Goal: Transaction & Acquisition: Purchase product/service

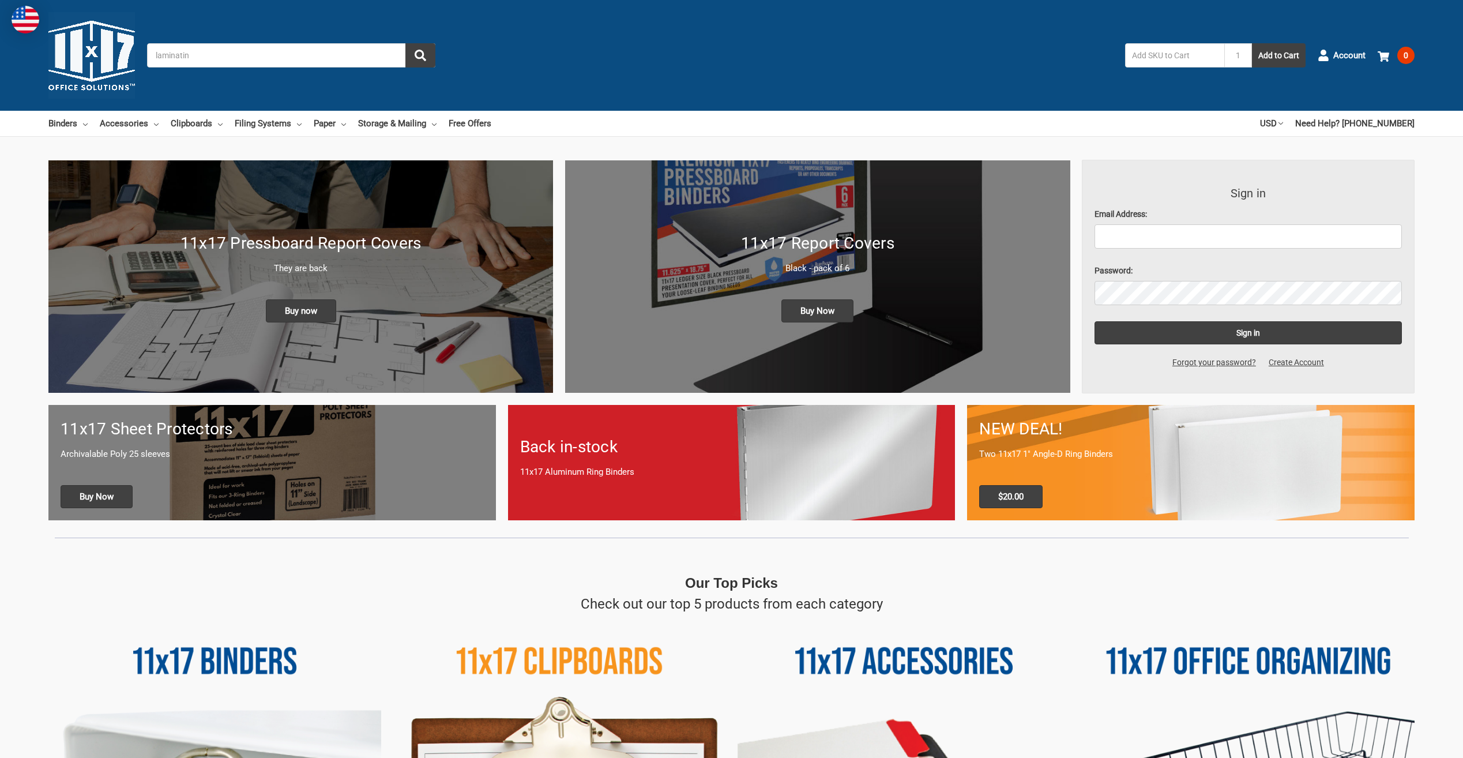
type input "laminating"
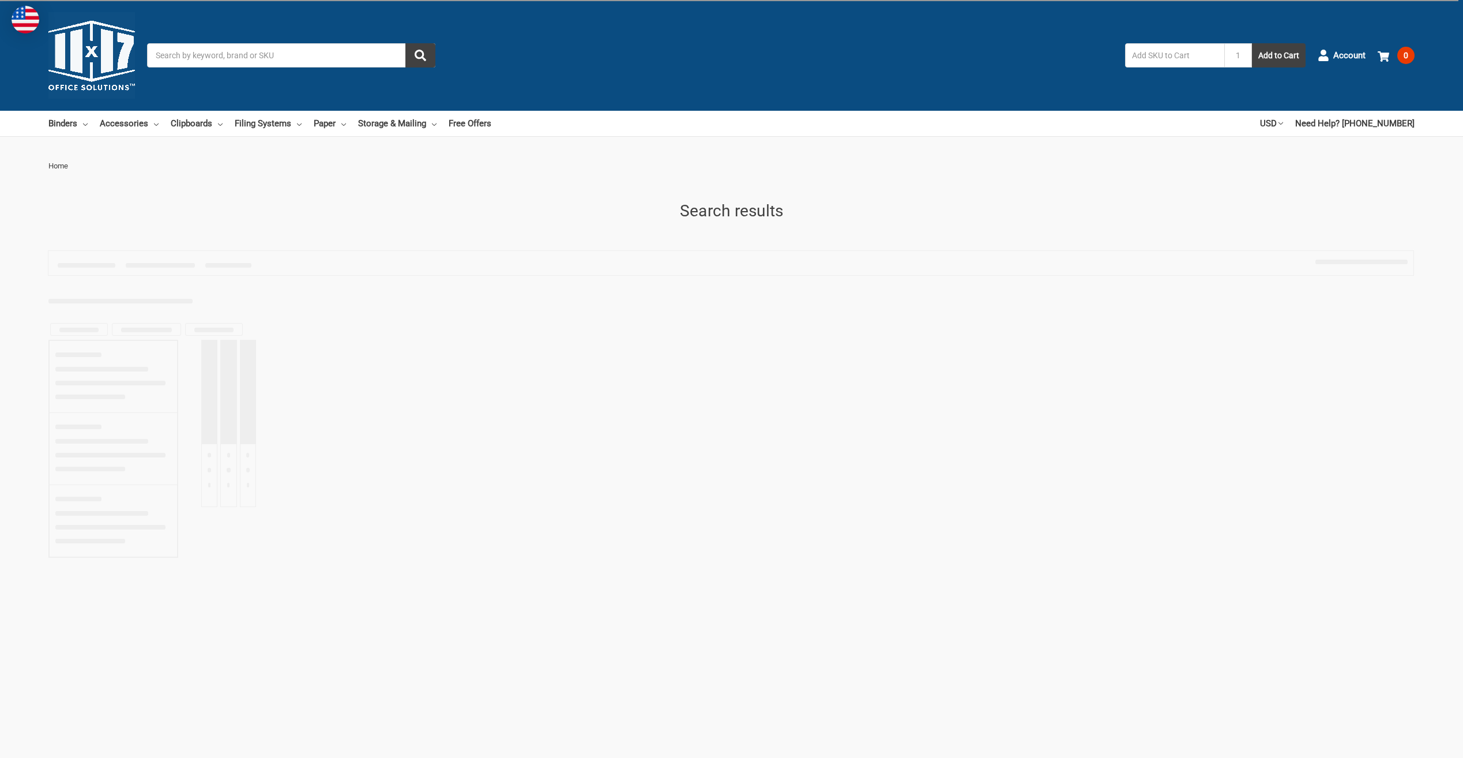
type input "laminating"
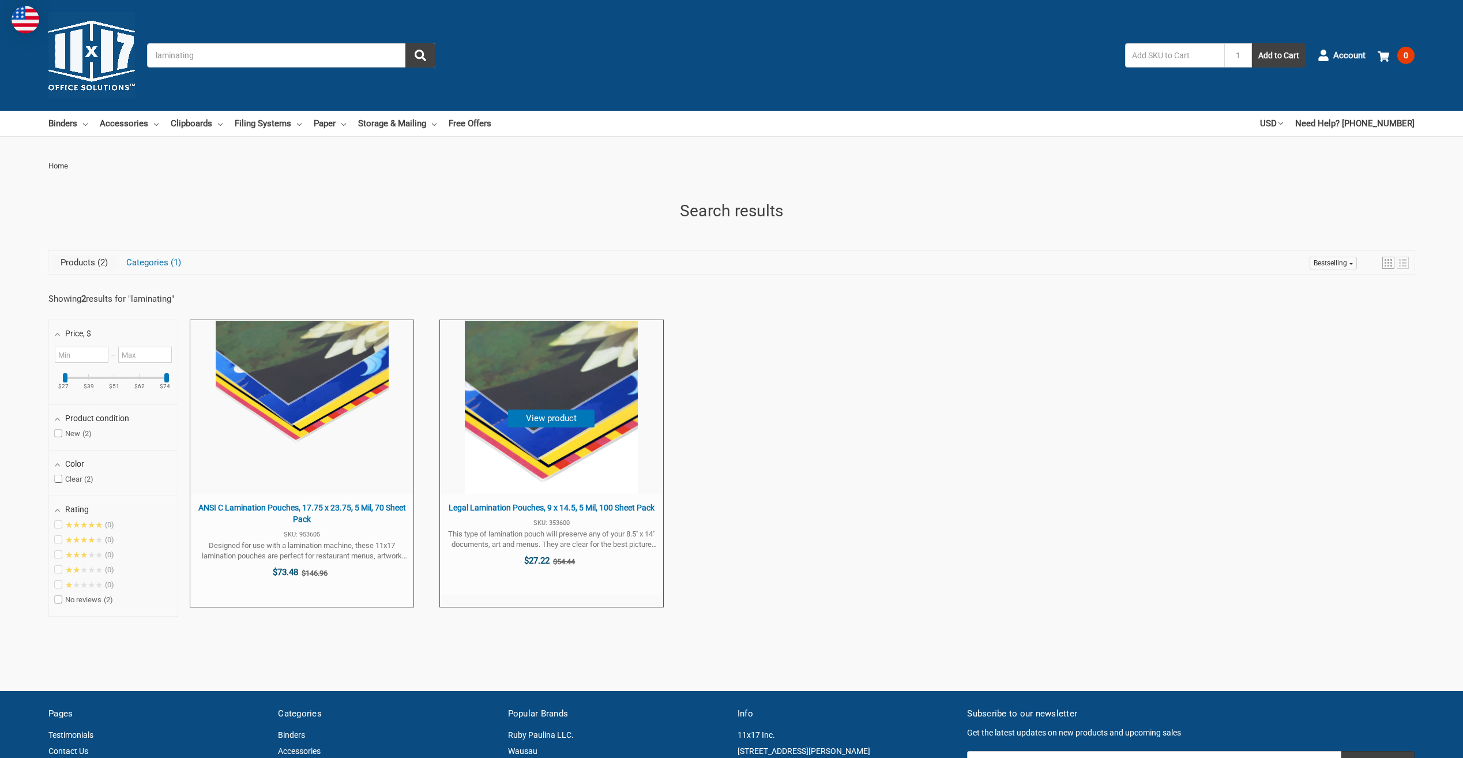
click at [525, 507] on span "Legal Lamination Pouches, 9 x 14.5, 5 Mil, 100 Sheet Pack" at bounding box center [552, 508] width 212 height 12
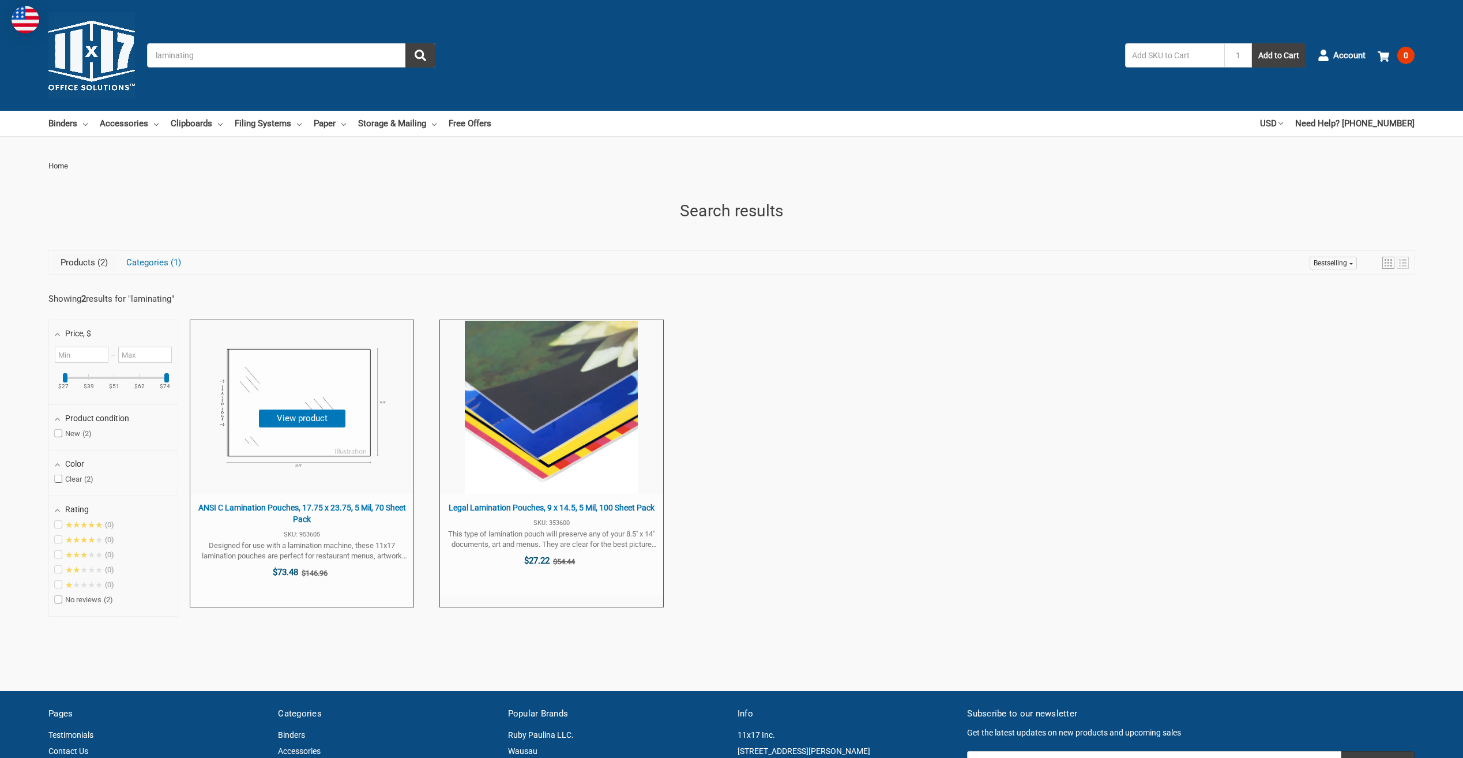
click at [267, 510] on span "ANSI C Lamination Pouches, 17.75 x 23.75, 5 Mil, 70 Sheet Pack" at bounding box center [302, 513] width 212 height 22
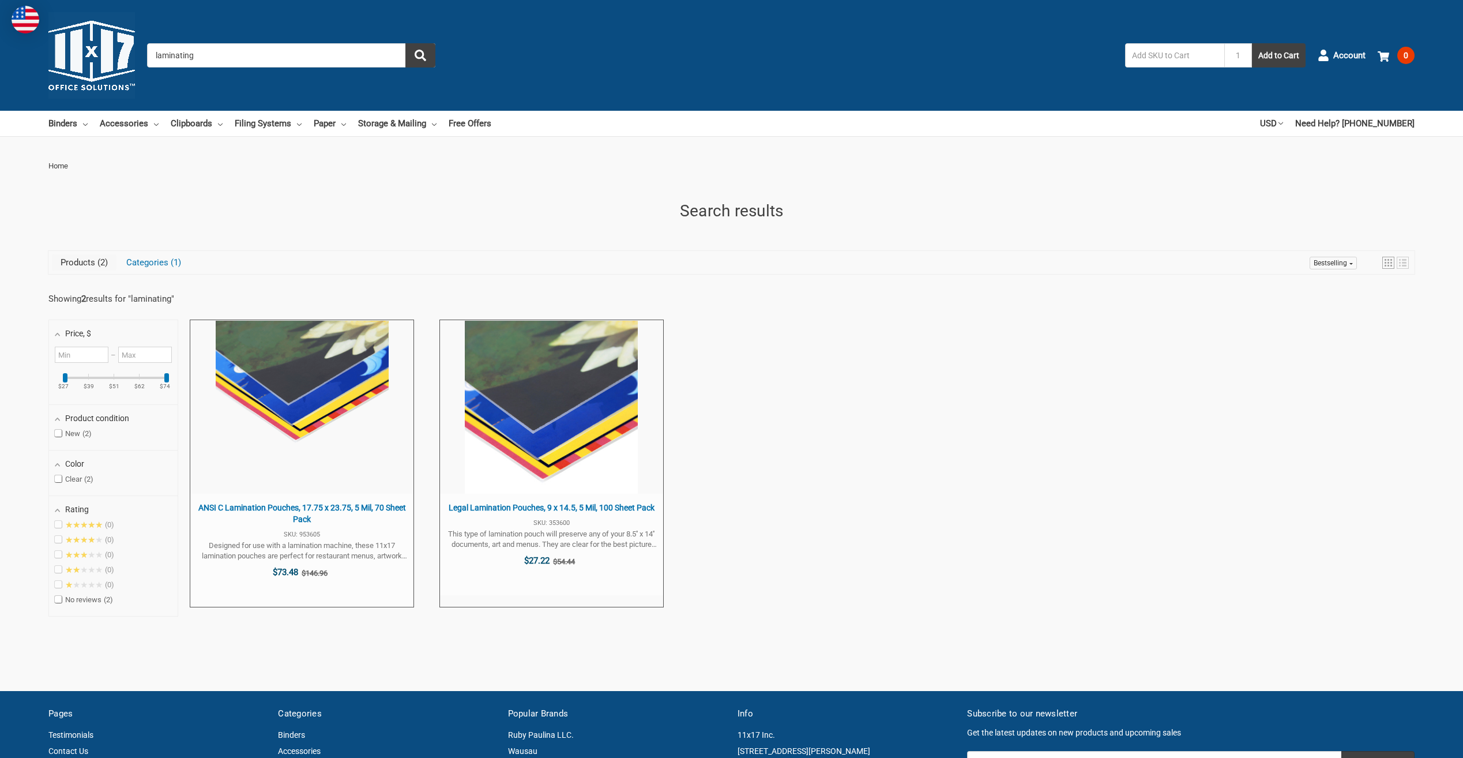
click at [221, 59] on input "laminating" at bounding box center [291, 55] width 288 height 24
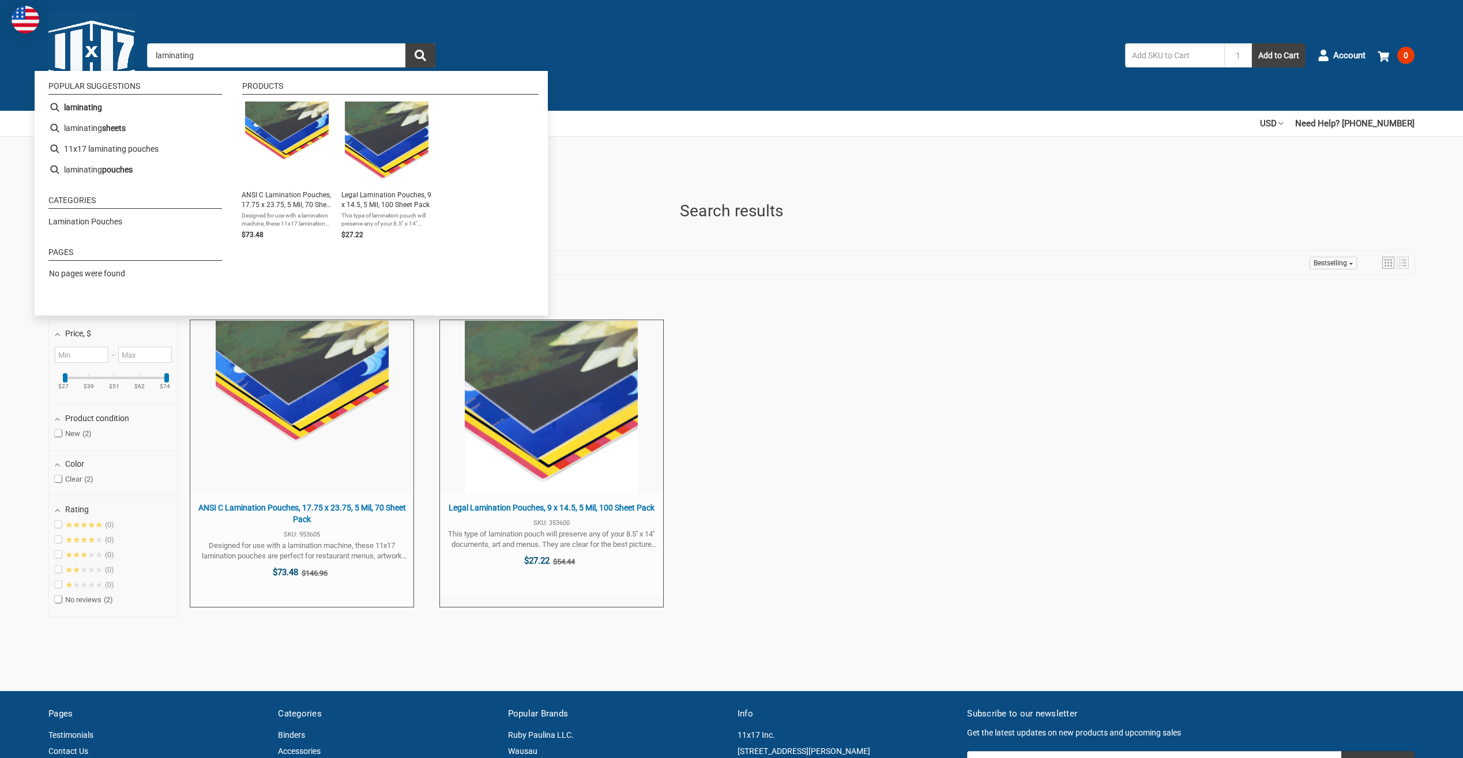
drag, startPoint x: 221, startPoint y: 52, endPoint x: 95, endPoint y: 62, distance: 126.7
click at [104, 64] on div "Toggle menu Search laminating 1 Add to Cart Account 0 Your Cart Your Cart Is Em…" at bounding box center [731, 55] width 1463 height 111
click at [176, 57] on input "laminating" at bounding box center [291, 55] width 288 height 24
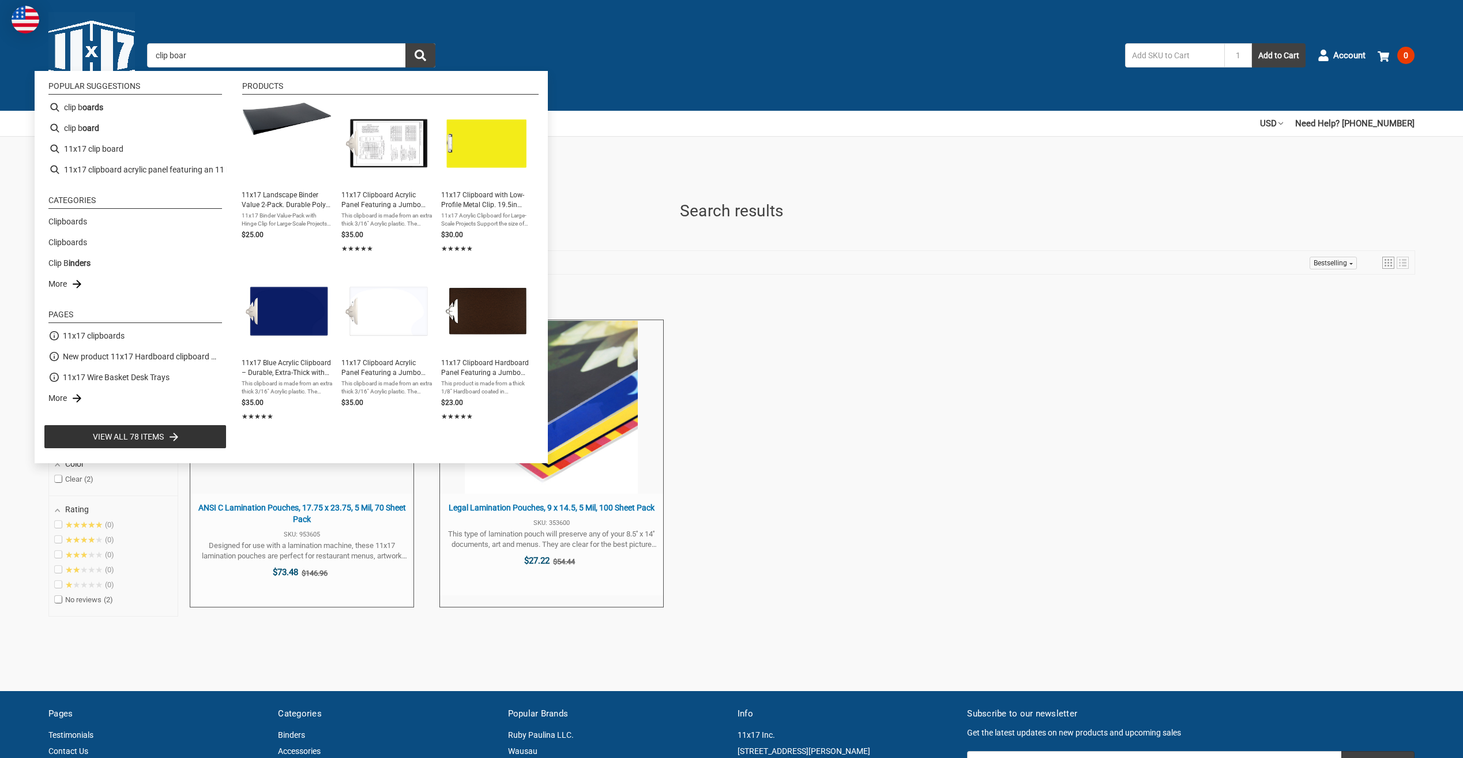
type input "clip board"
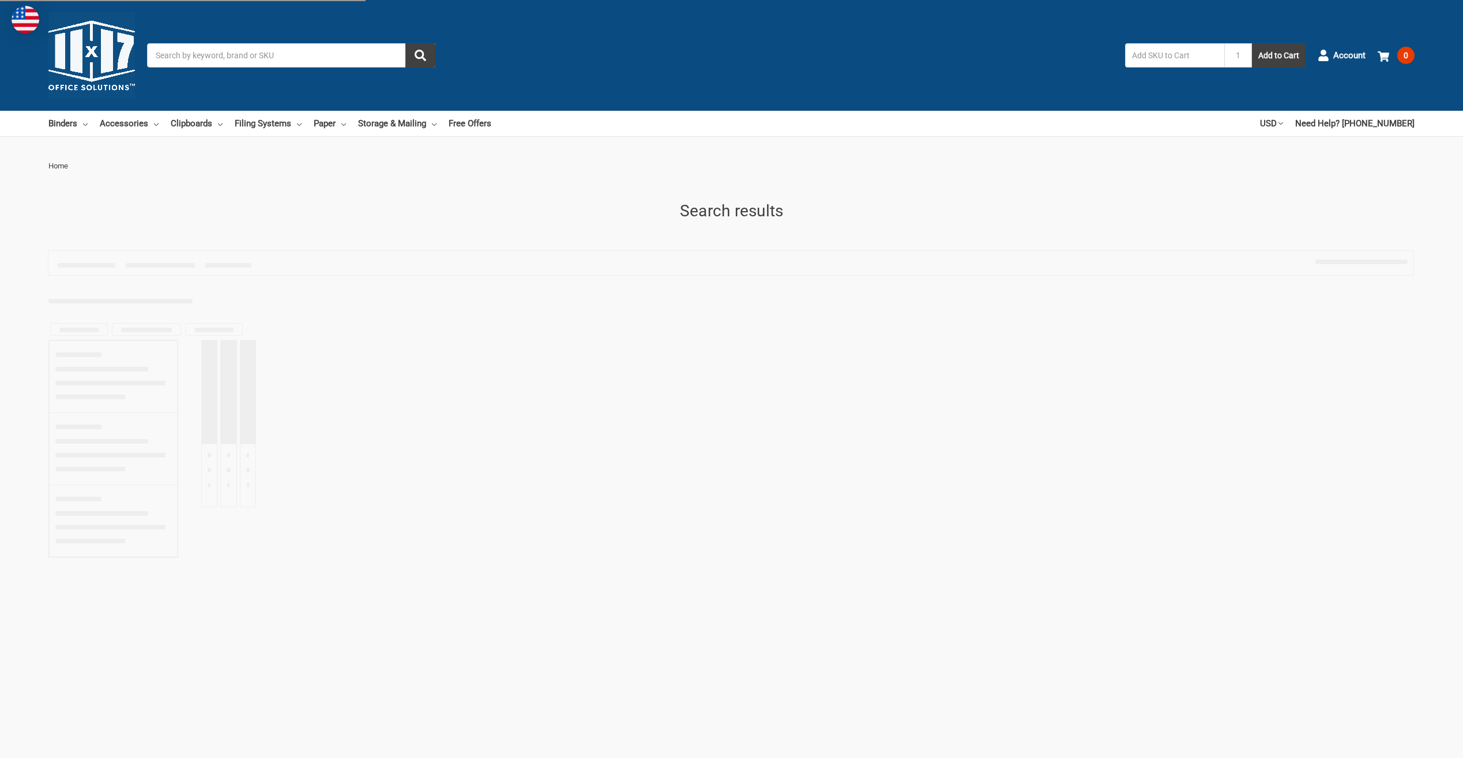
type input "clip board"
